Goal: Task Accomplishment & Management: Use online tool/utility

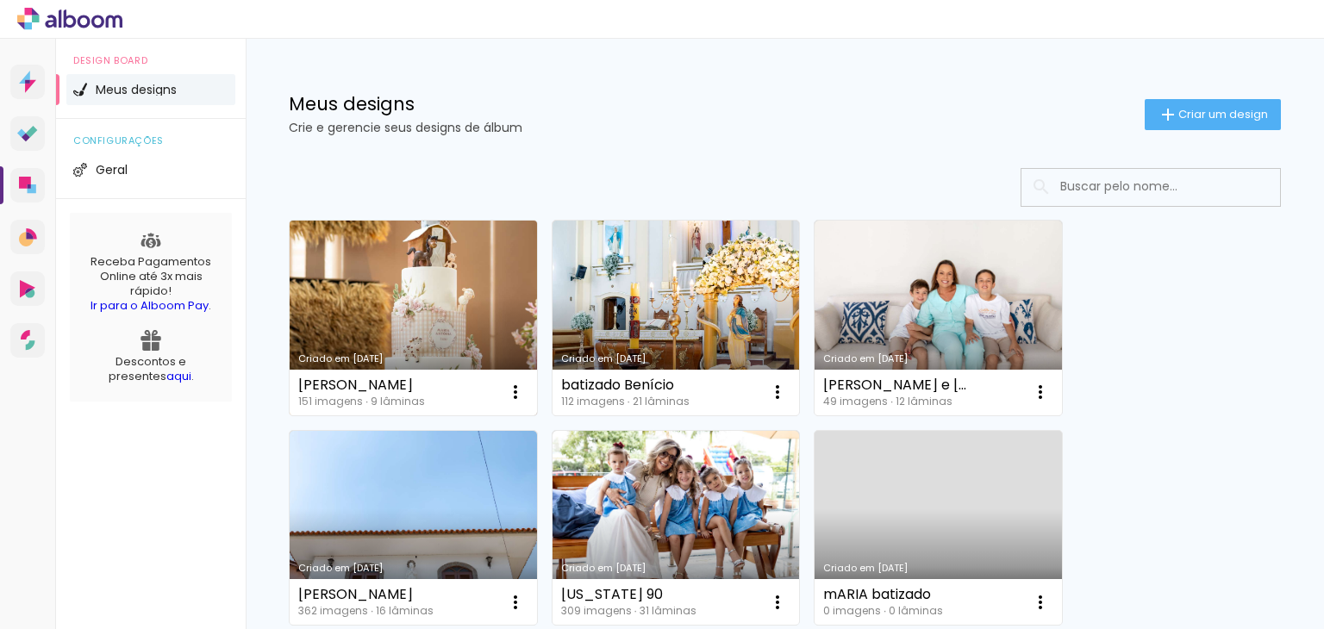
click at [417, 318] on link "Criado em [DATE]" at bounding box center [413, 318] width 247 height 195
